Goal: Navigation & Orientation: Find specific page/section

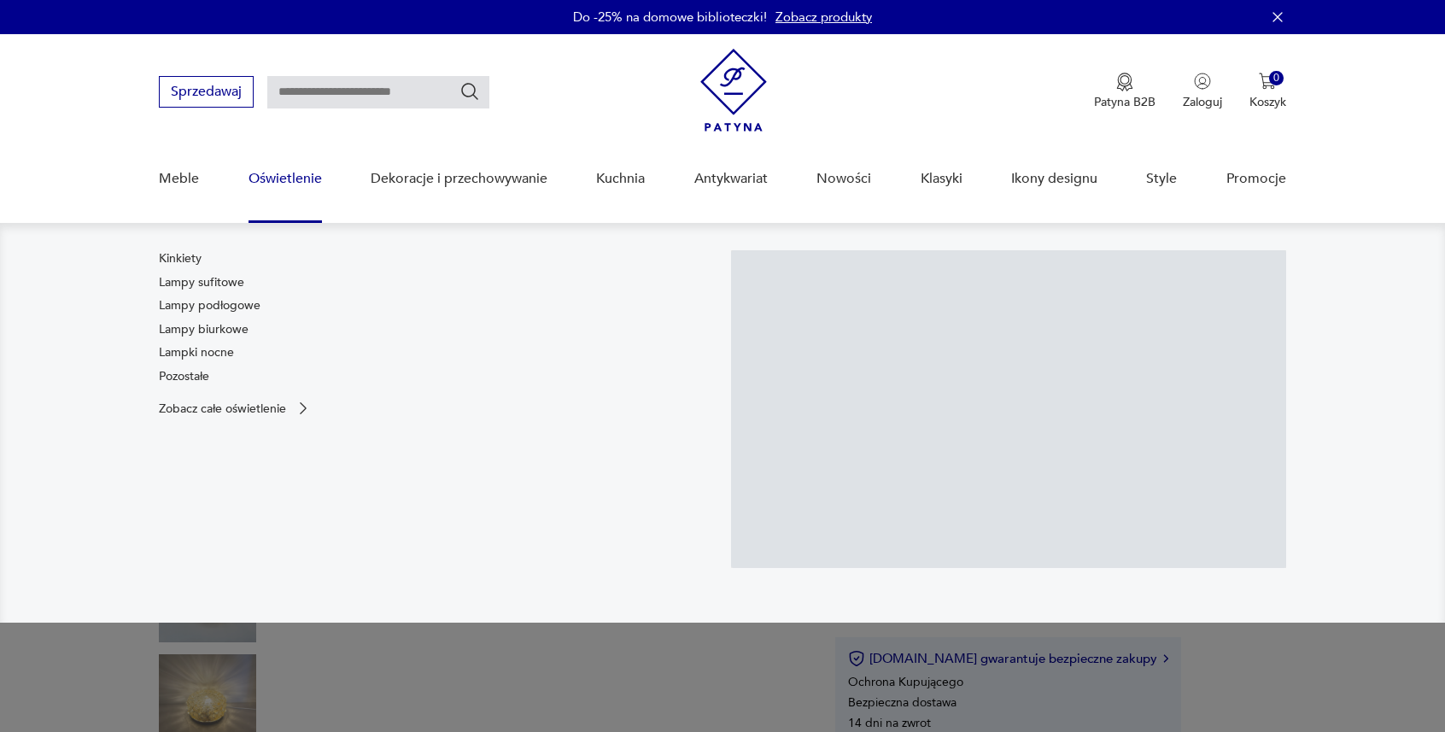
click at [296, 178] on link "Oświetlenie" at bounding box center [285, 179] width 73 height 66
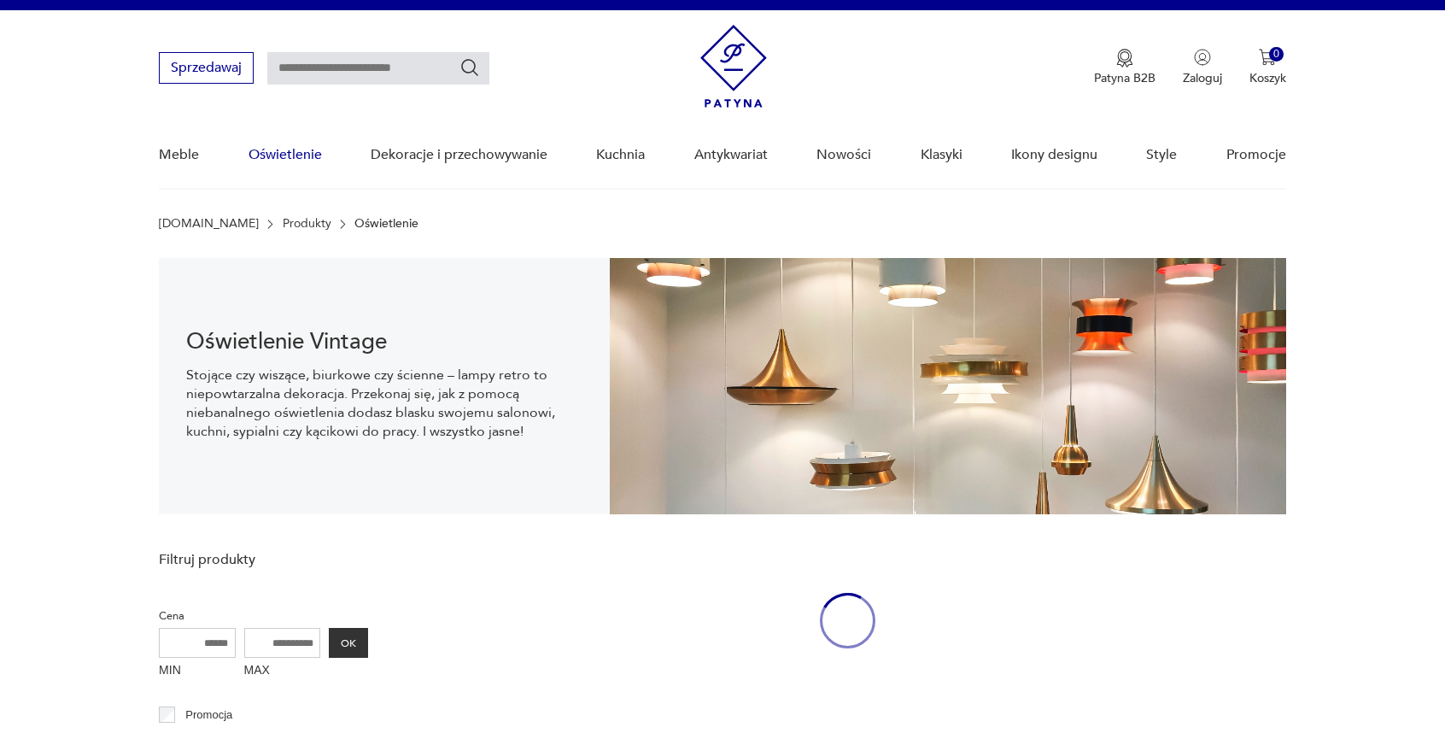
scroll to position [26, 0]
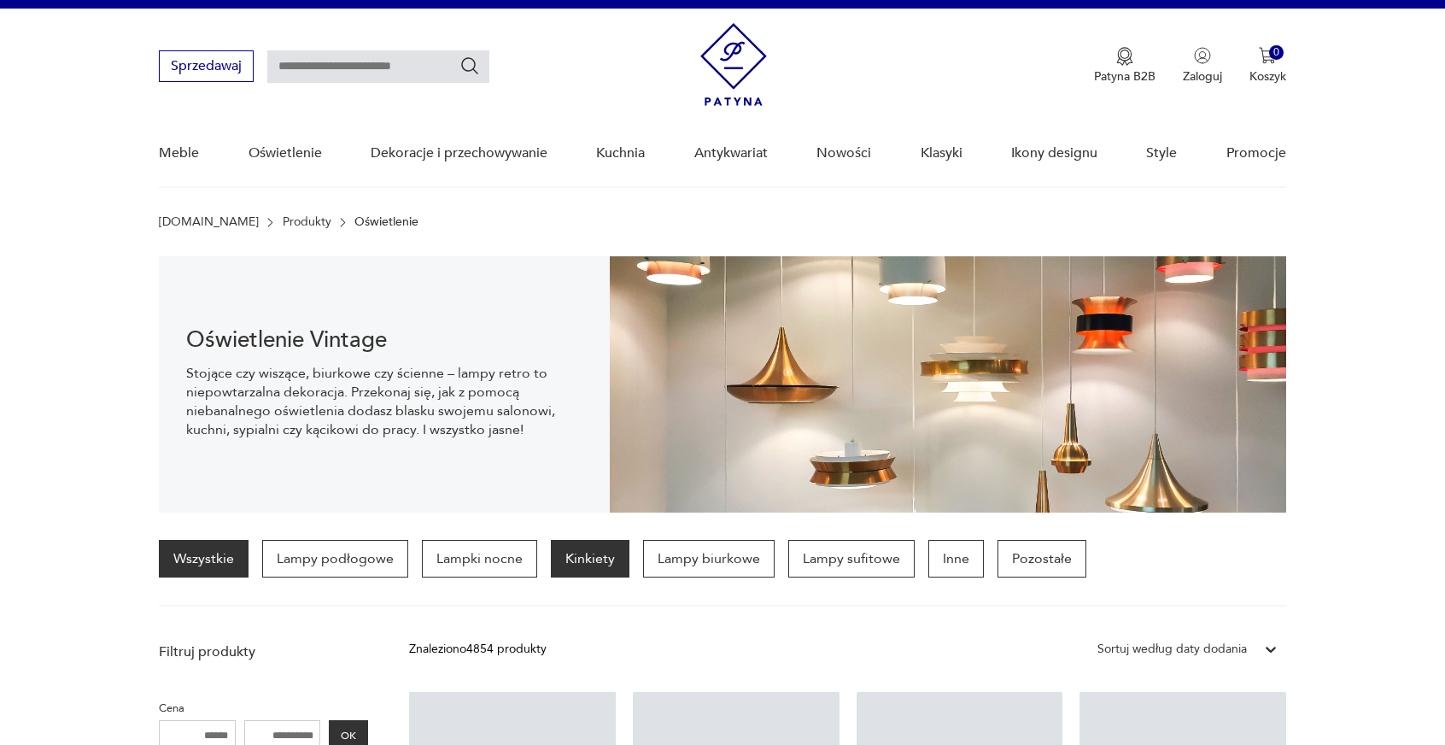
click at [576, 565] on p "Kinkiety" at bounding box center [590, 559] width 79 height 38
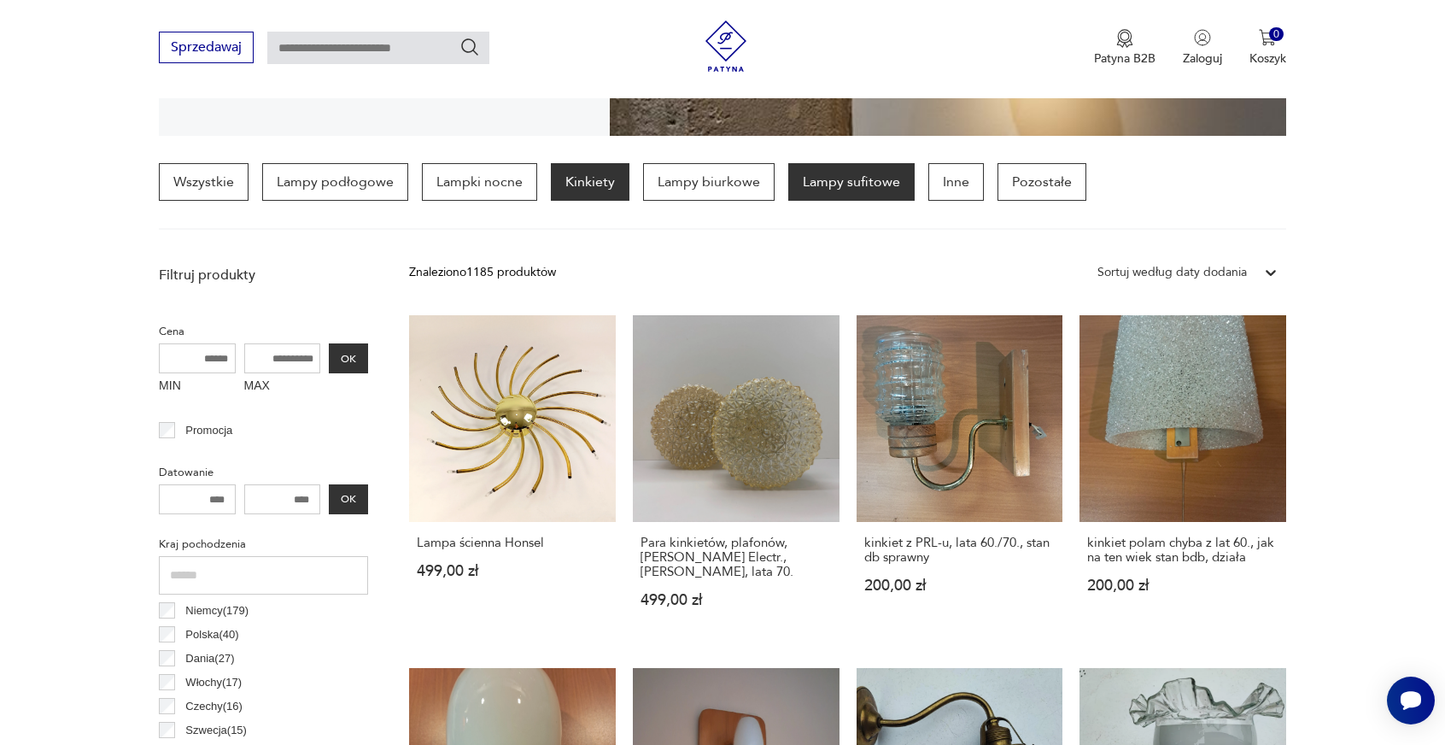
click at [816, 189] on p "Lampy sufitowe" at bounding box center [852, 182] width 126 height 38
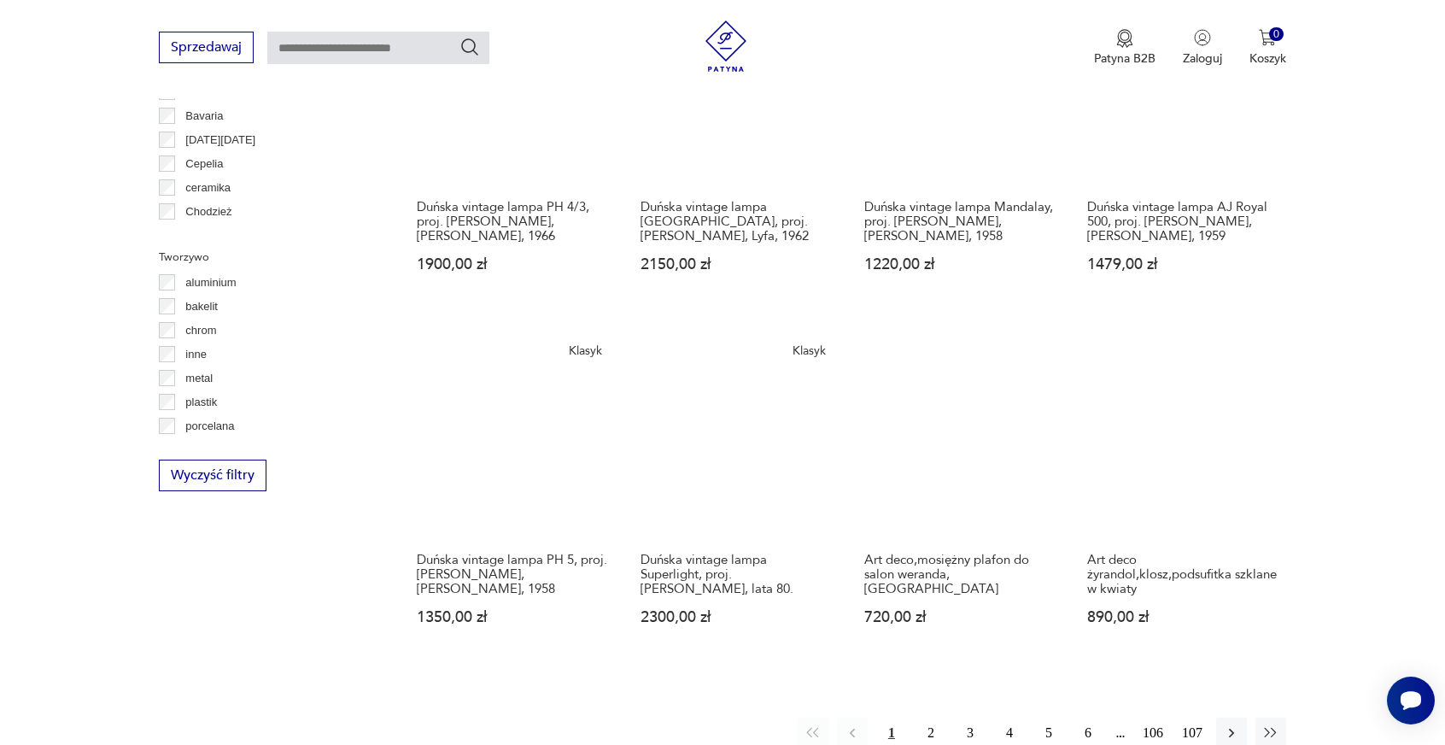
scroll to position [1513, 0]
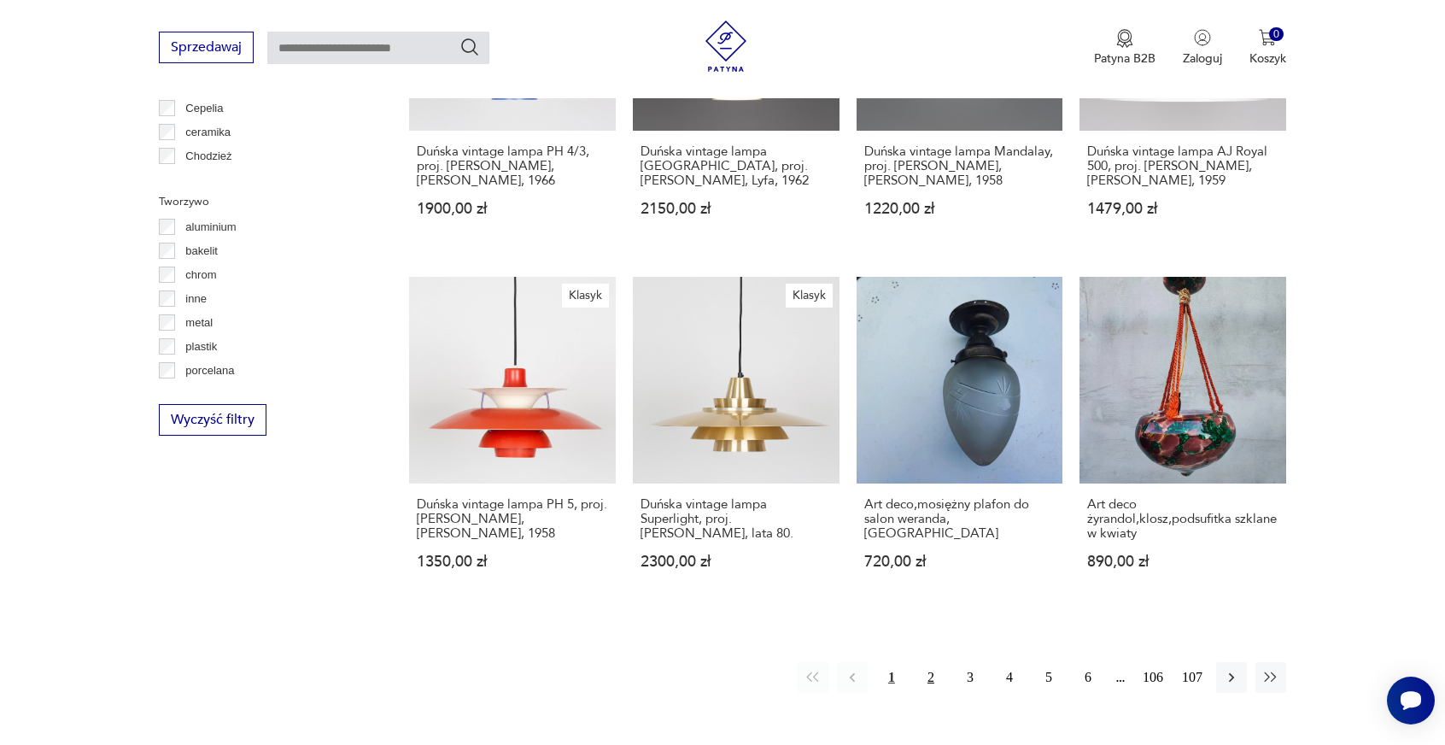
click at [933, 667] on button "2" at bounding box center [931, 677] width 31 height 31
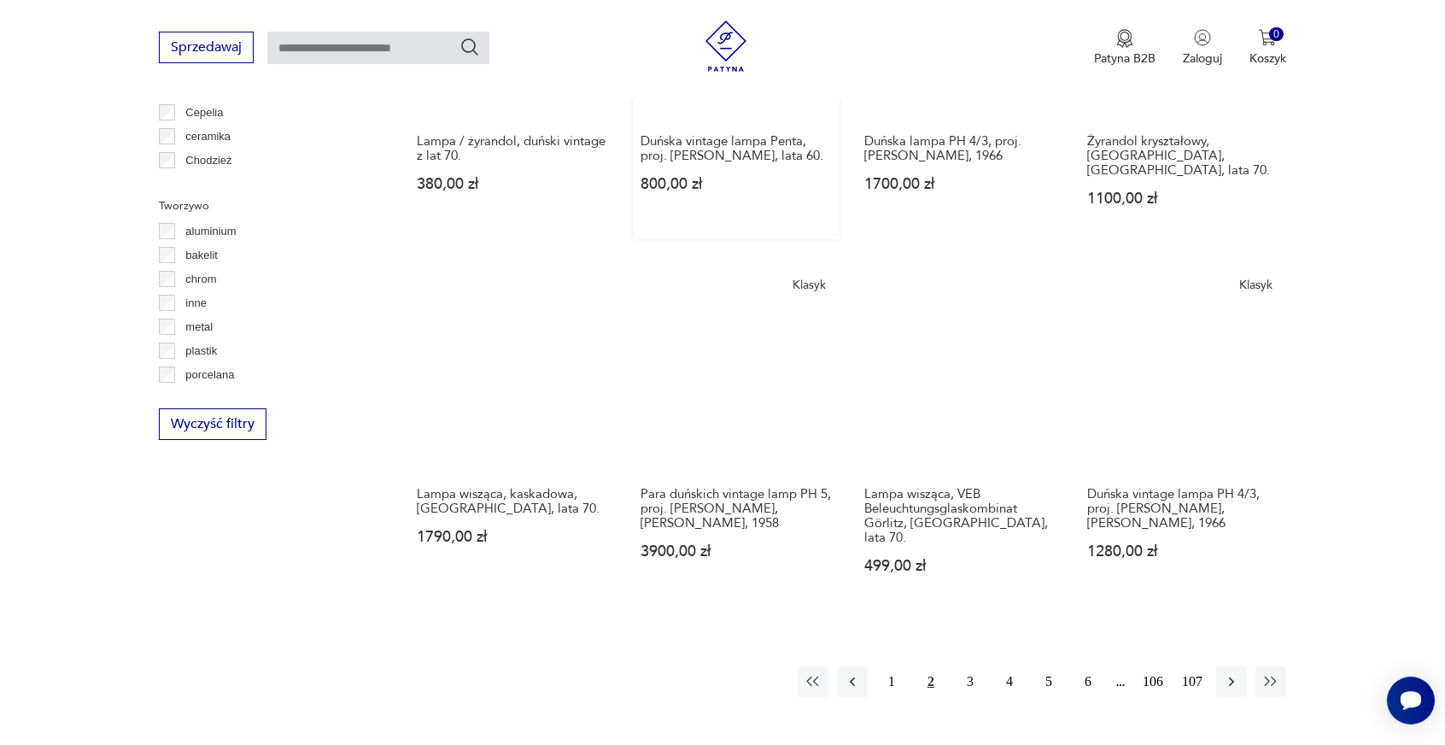
scroll to position [1513, 0]
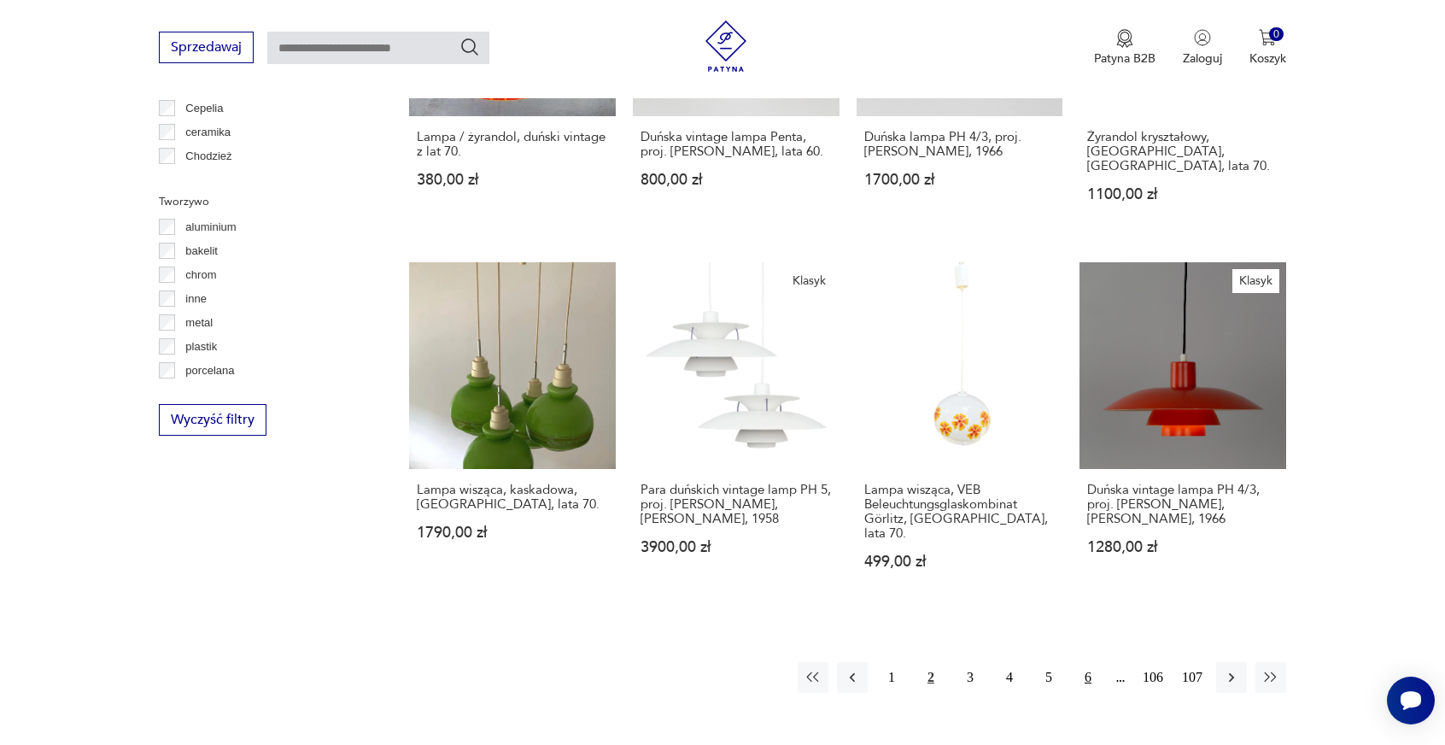
click at [1087, 665] on button "6" at bounding box center [1088, 677] width 31 height 31
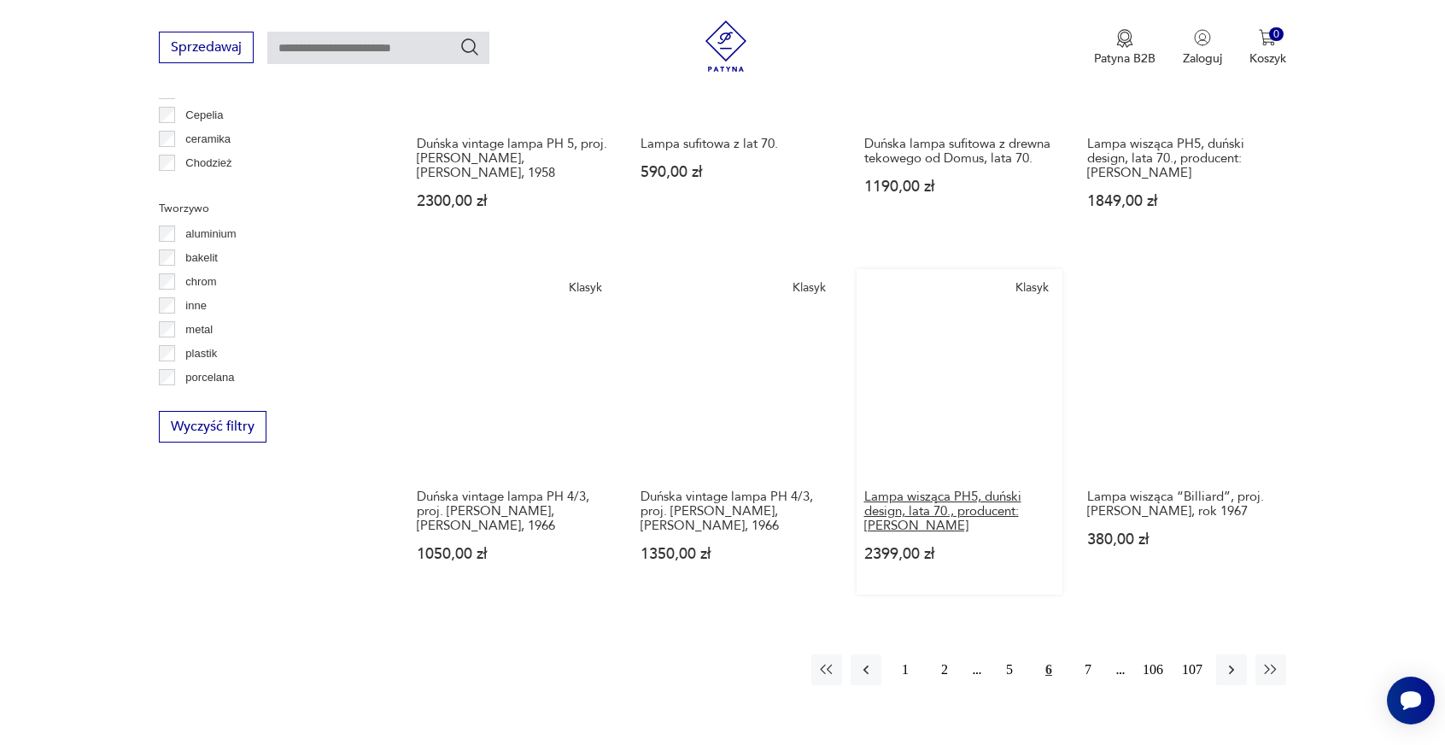
scroll to position [1513, 0]
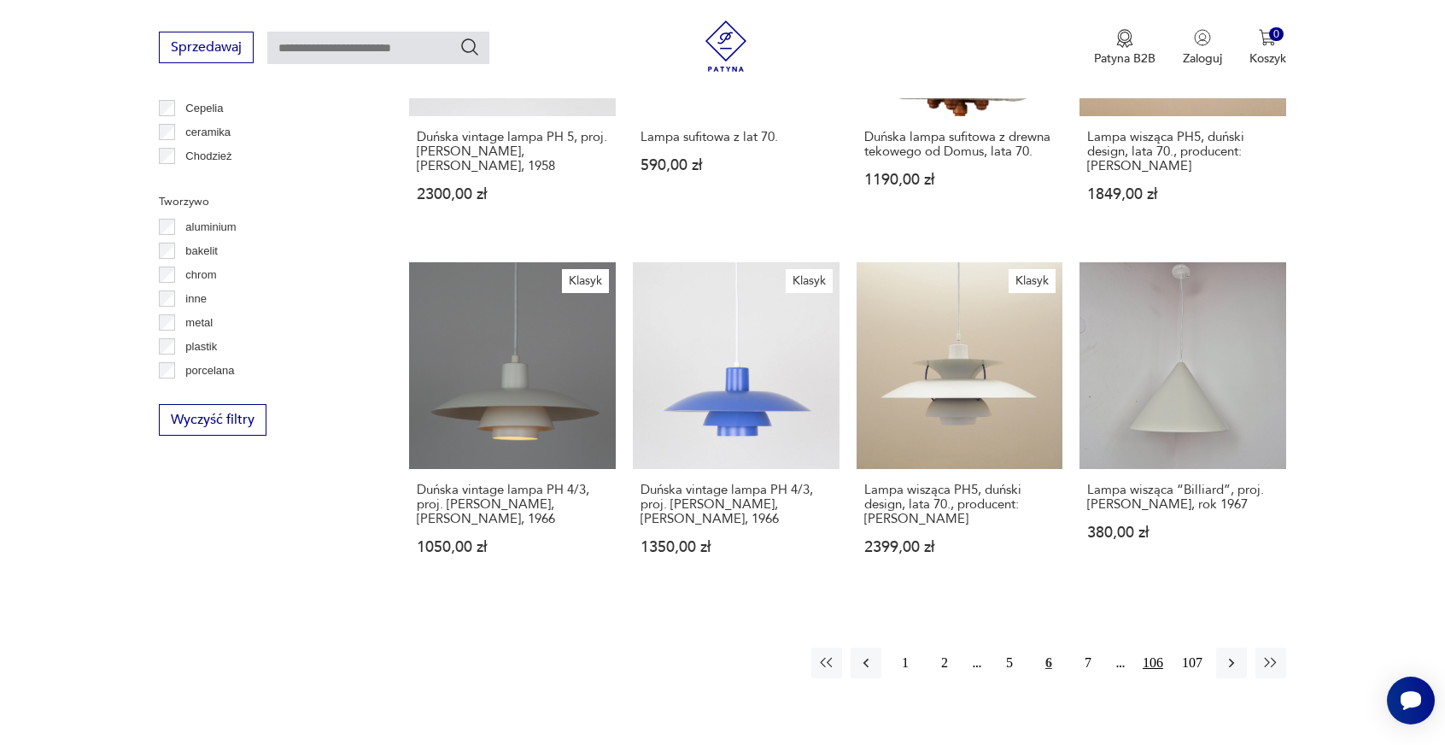
click at [1152, 662] on button "106" at bounding box center [1153, 663] width 31 height 31
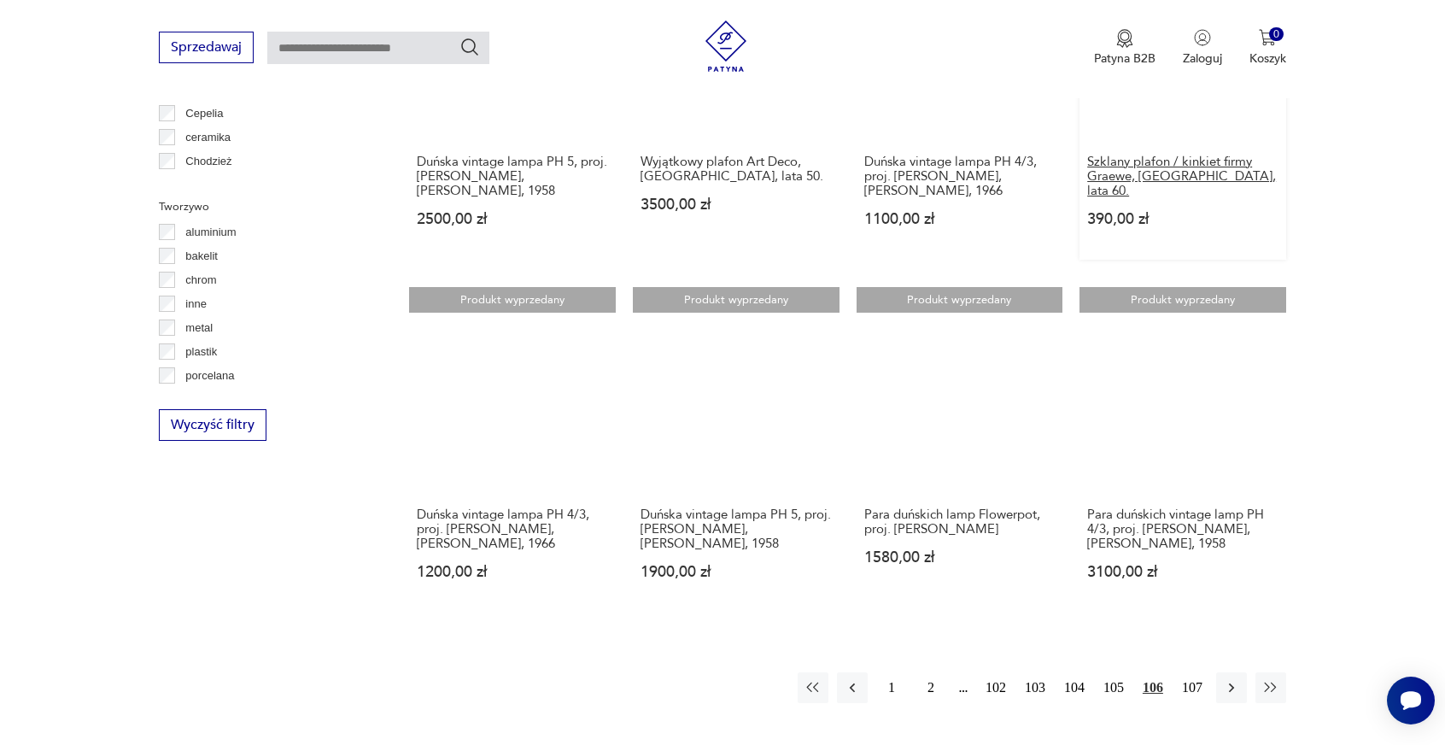
scroll to position [1513, 0]
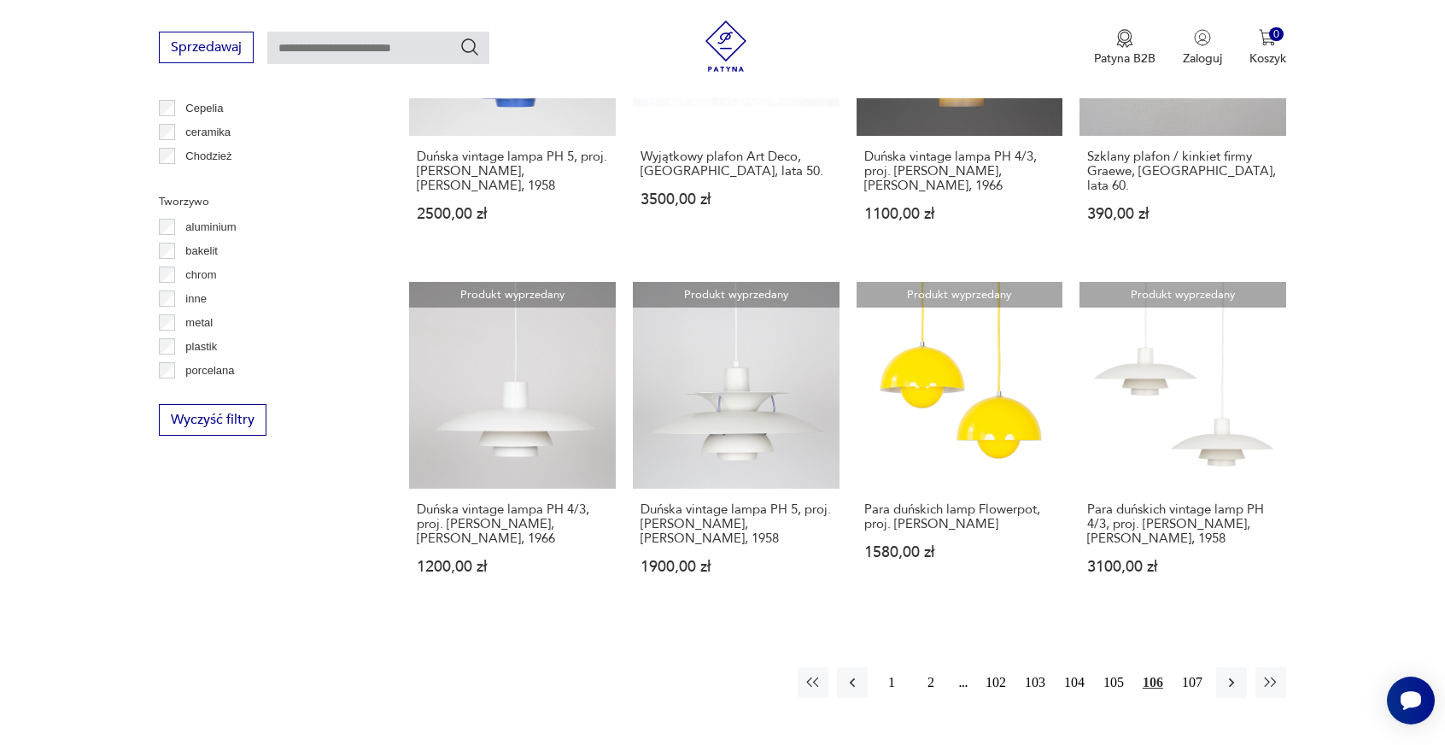
click at [984, 678] on button "102" at bounding box center [996, 682] width 31 height 31
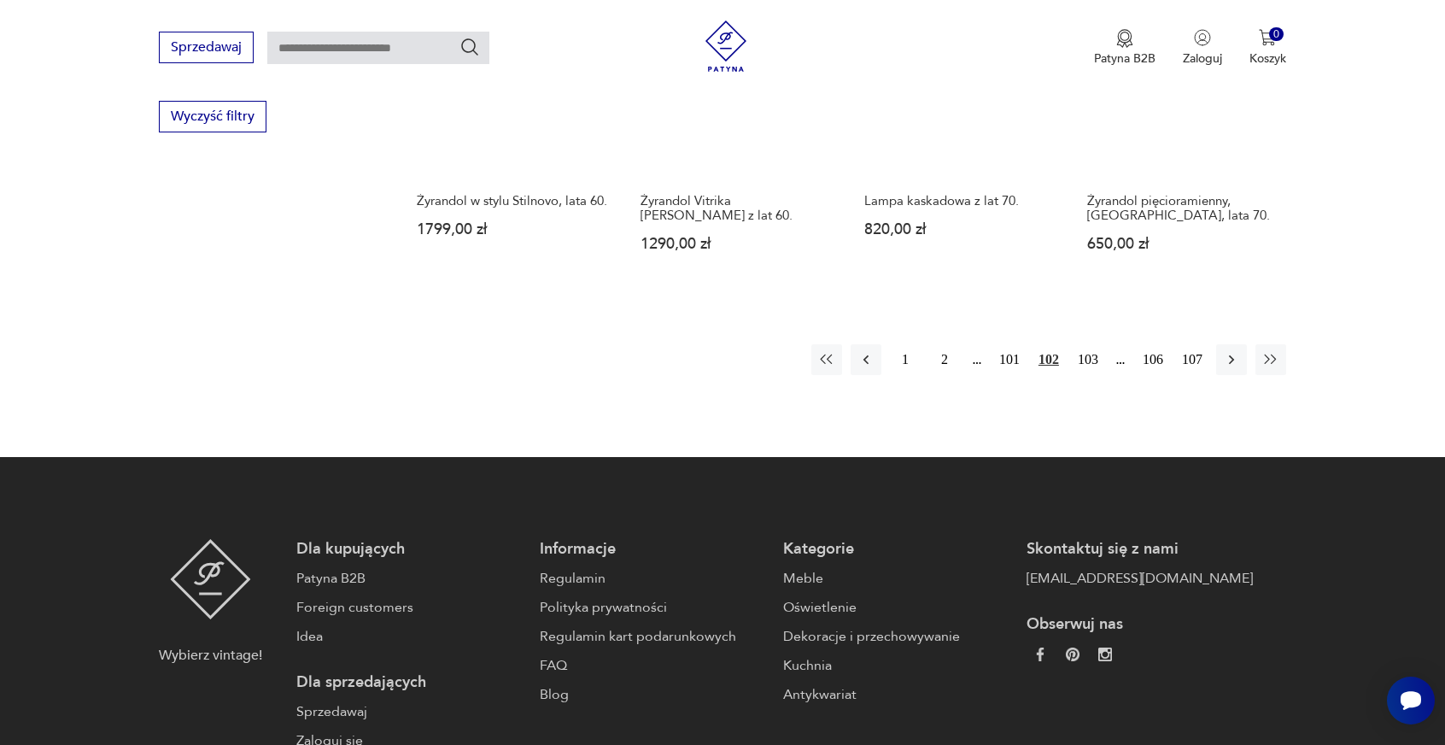
scroll to position [1855, 0]
